Goal: Task Accomplishment & Management: Use online tool/utility

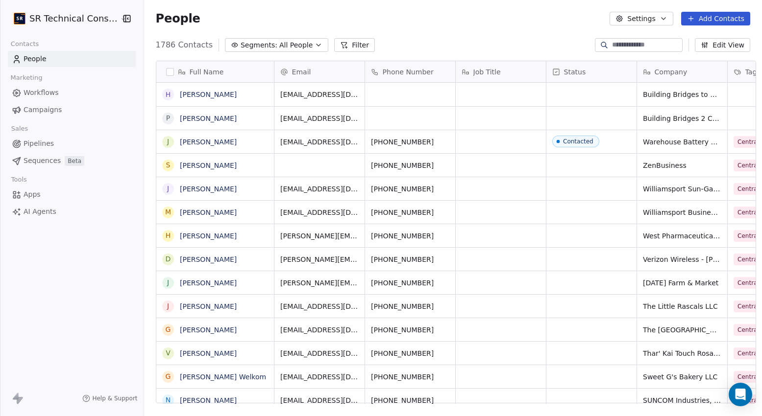
scroll to position [366, 623]
click at [57, 110] on span "Campaigns" at bounding box center [43, 110] width 38 height 10
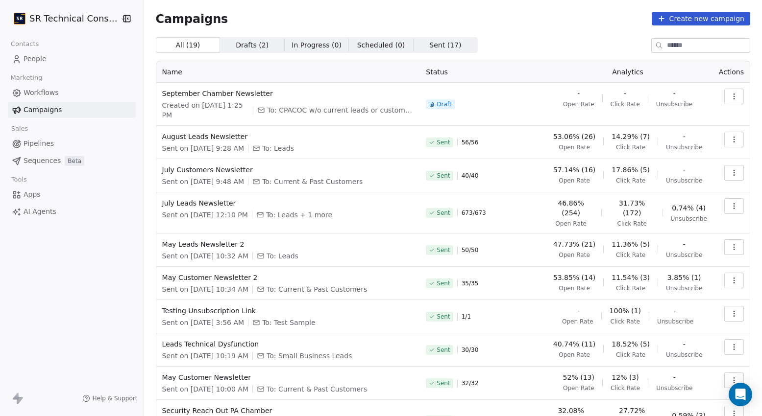
click at [735, 96] on icon "button" at bounding box center [734, 97] width 8 height 8
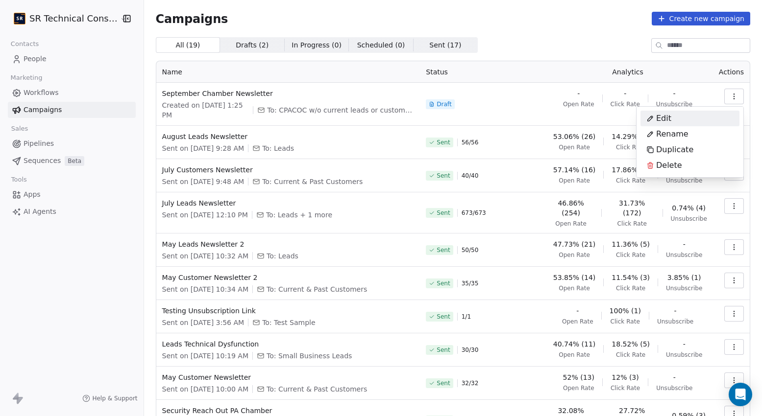
click at [678, 123] on div "Edit" at bounding box center [689, 119] width 99 height 16
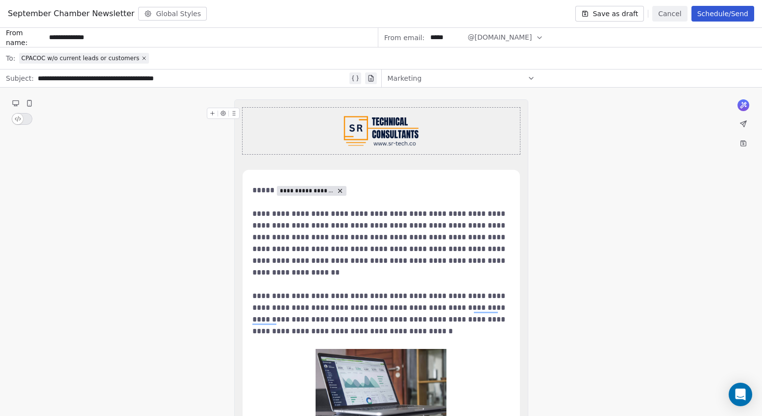
click at [705, 13] on button "Schedule/Send" at bounding box center [722, 14] width 63 height 16
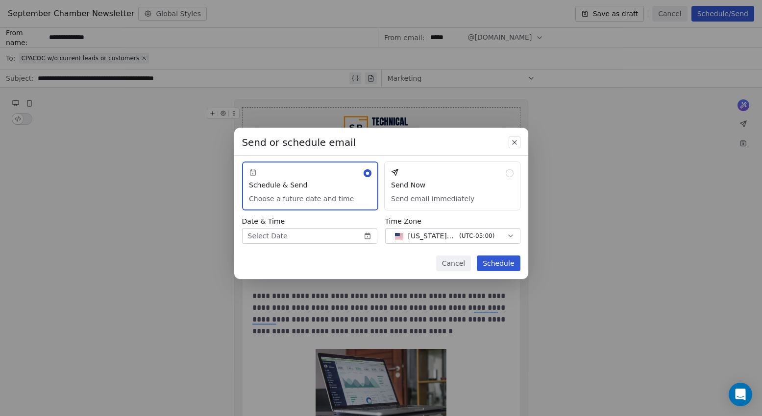
click at [429, 186] on button "Send Now Send email immediately" at bounding box center [452, 186] width 136 height 49
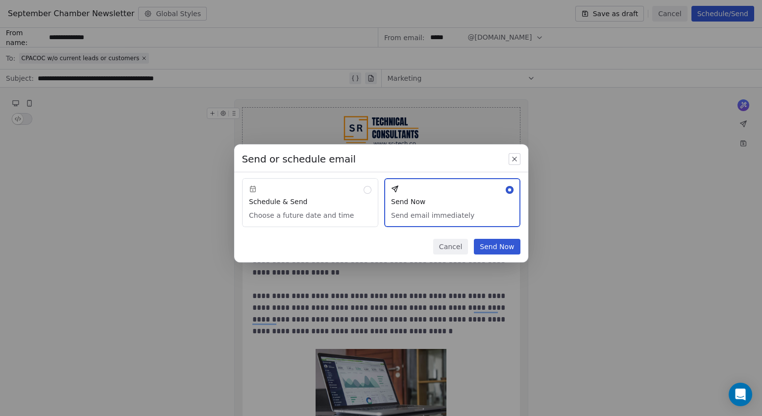
click at [514, 162] on icon "button" at bounding box center [514, 159] width 8 height 8
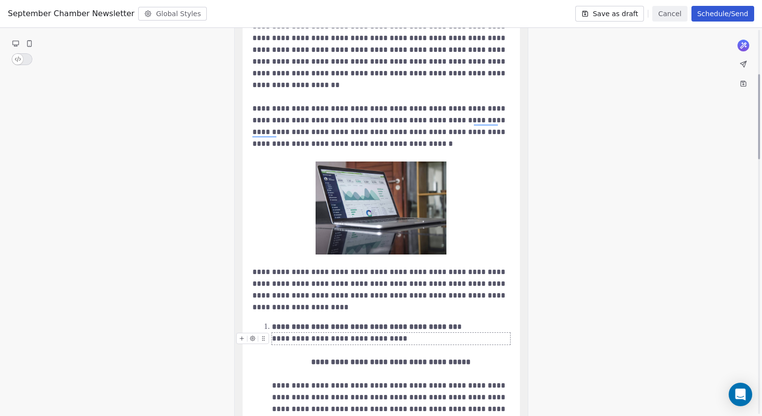
scroll to position [219, 0]
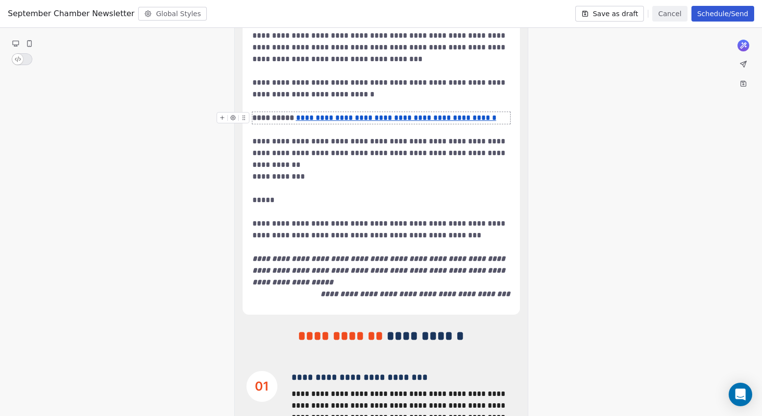
click at [392, 120] on u "**********" at bounding box center [396, 117] width 200 height 7
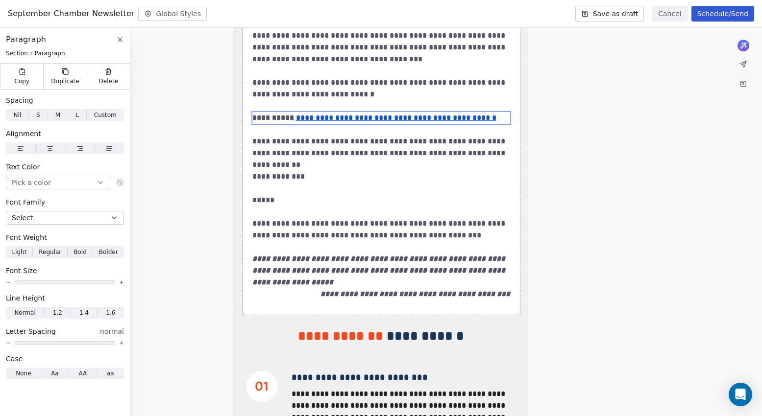
click at [561, 131] on div "**********" at bounding box center [381, 124] width 762 height 1707
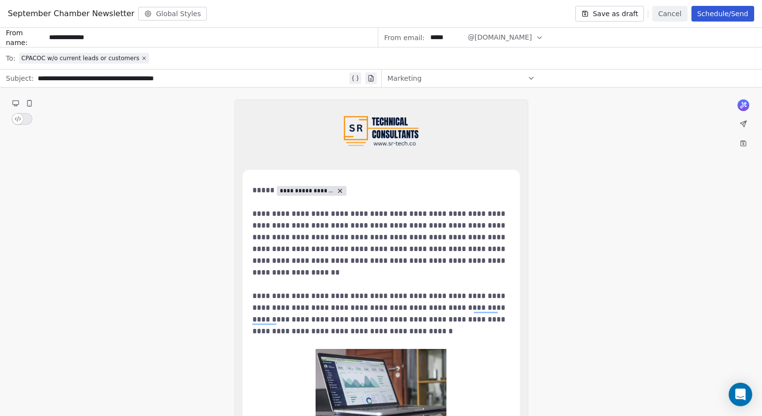
click at [727, 17] on button "Schedule/Send" at bounding box center [722, 14] width 63 height 16
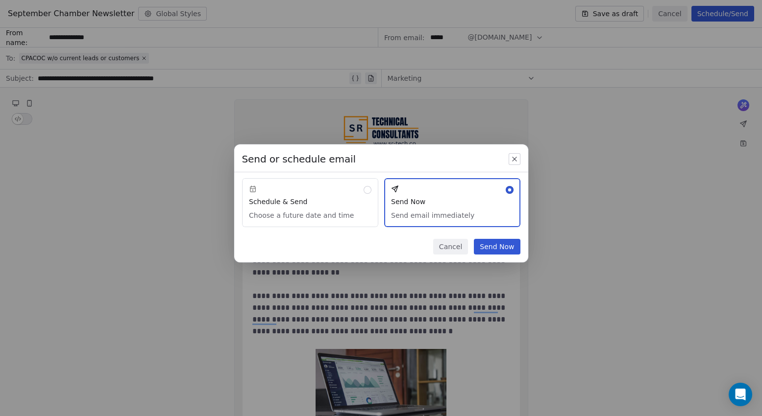
click at [504, 248] on button "Send Now" at bounding box center [497, 247] width 46 height 16
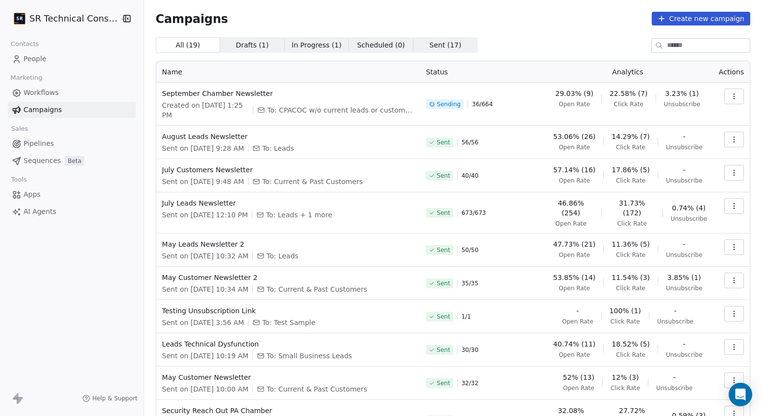
click at [54, 21] on html "SR Technical Consultants Contacts People Marketing Workflows Campaigns Sales Pi…" at bounding box center [381, 208] width 762 height 416
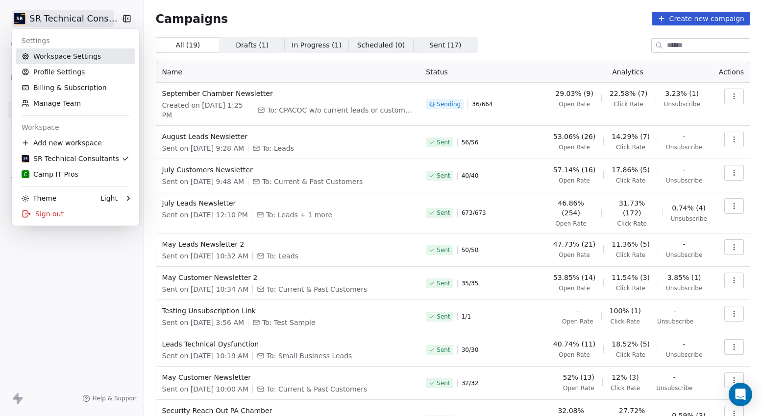
click at [56, 58] on link "Workspace Settings" at bounding box center [76, 57] width 120 height 16
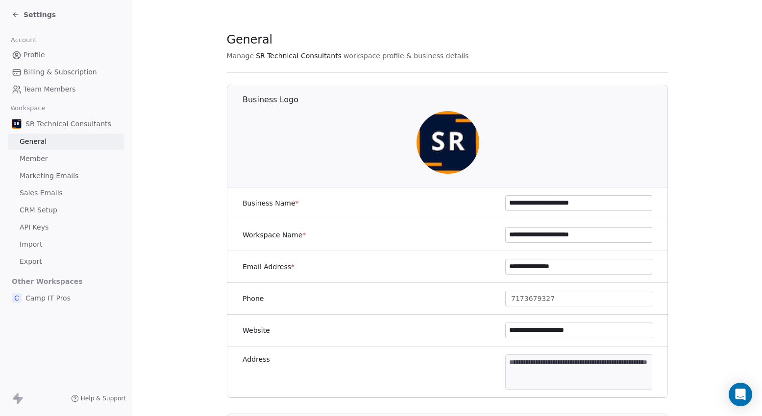
click at [49, 179] on span "Marketing Emails" at bounding box center [49, 176] width 59 height 10
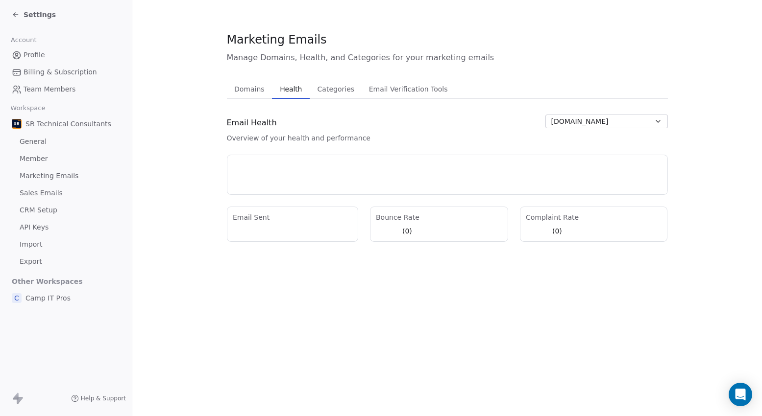
click at [285, 86] on span "Health" at bounding box center [291, 89] width 30 height 14
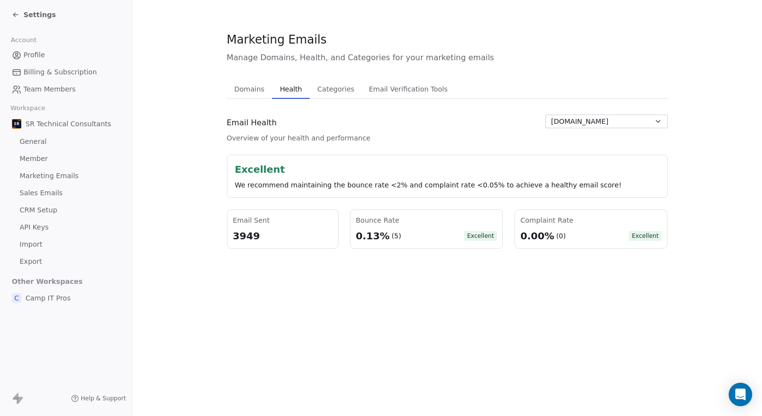
click at [37, 16] on span "Settings" at bounding box center [40, 15] width 32 height 10
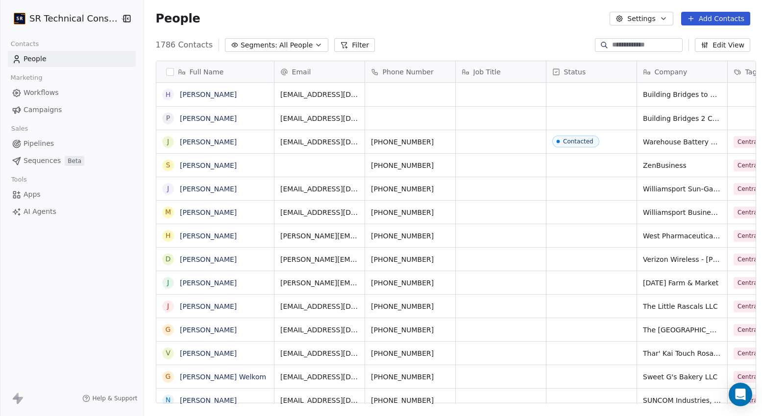
scroll to position [366, 623]
click at [58, 107] on span "Campaigns" at bounding box center [43, 110] width 38 height 10
